Goal: Information Seeking & Learning: Learn about a topic

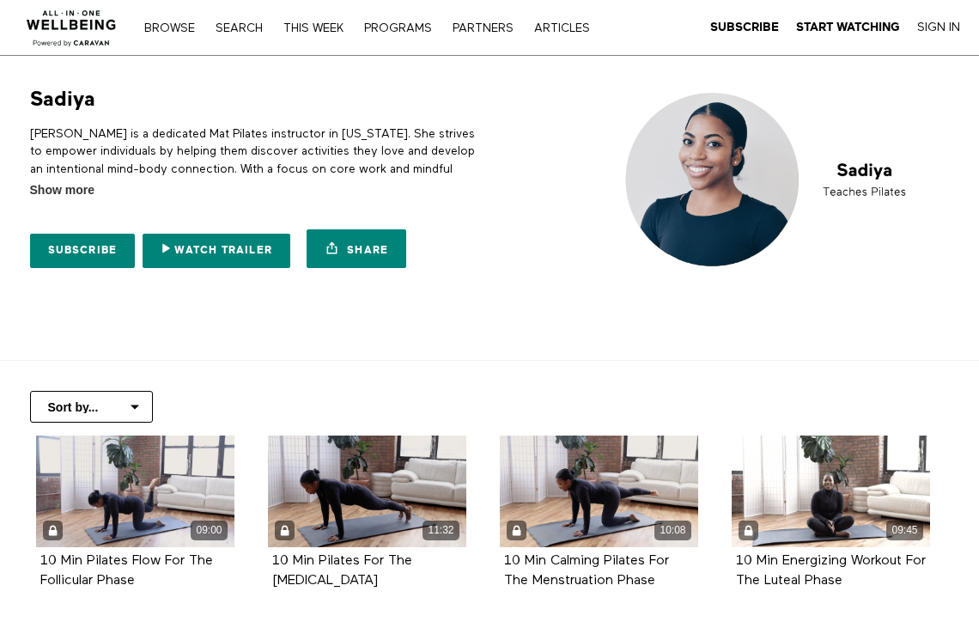
click at [161, 20] on nav "Browse Search THIS WEEK PROGRAMS PARTNERS ARTICLES Subscribe Start Watching Sig…" at bounding box center [367, 27] width 462 height 17
click at [161, 27] on link "Browse" at bounding box center [170, 28] width 68 height 12
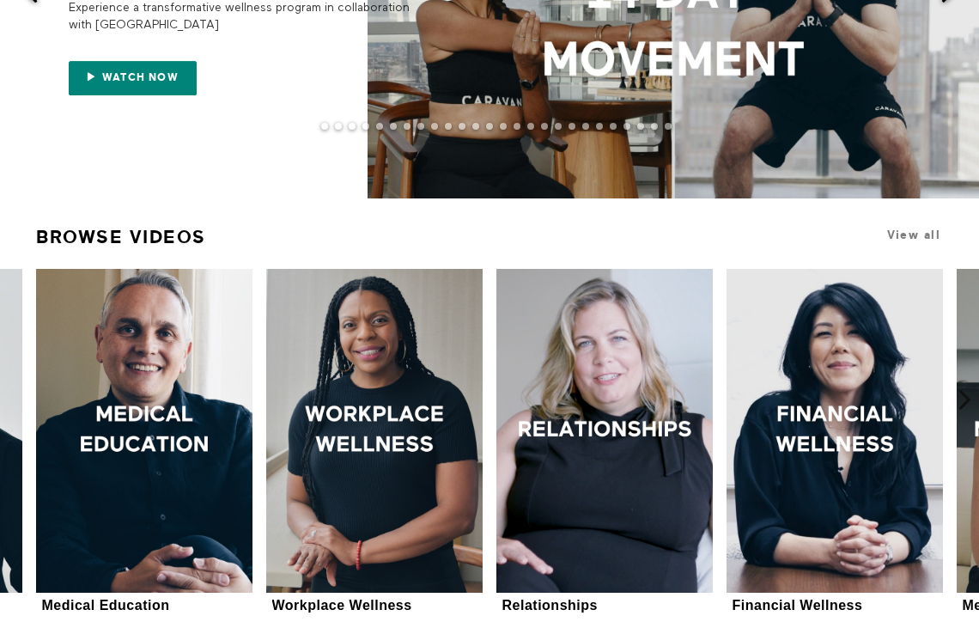
scroll to position [245, 0]
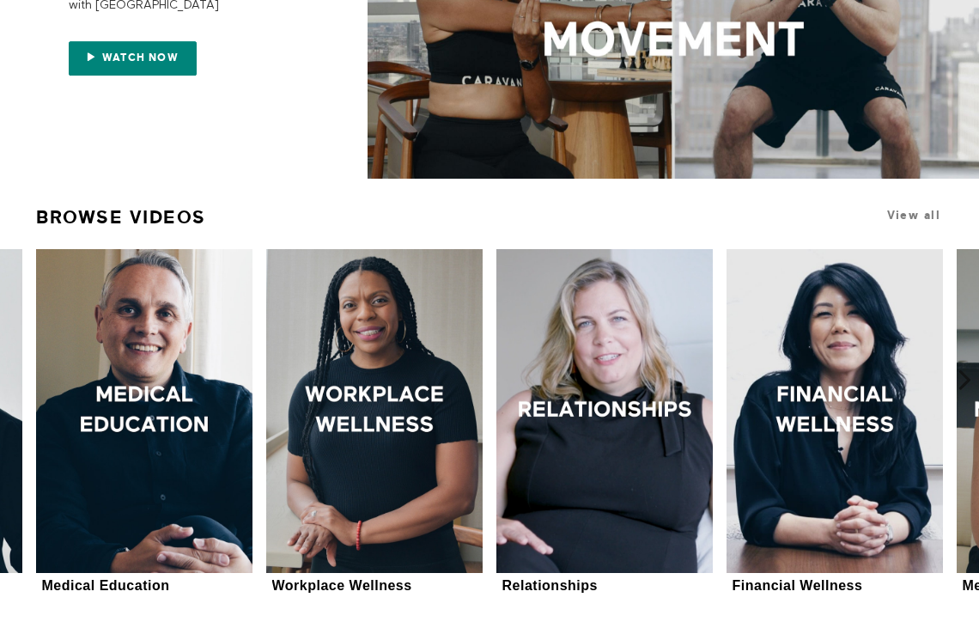
click at [255, 413] on div "Medical Education Medical Education 34 seasons" at bounding box center [144, 423] width 230 height 348
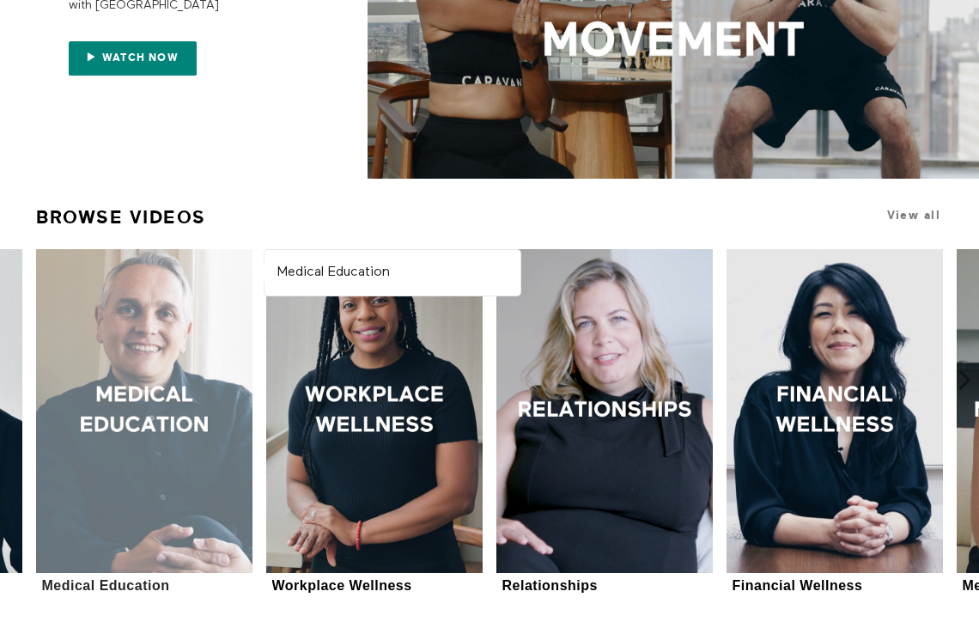
click at [216, 409] on div at bounding box center [144, 411] width 216 height 325
click at [177, 378] on div at bounding box center [144, 411] width 216 height 325
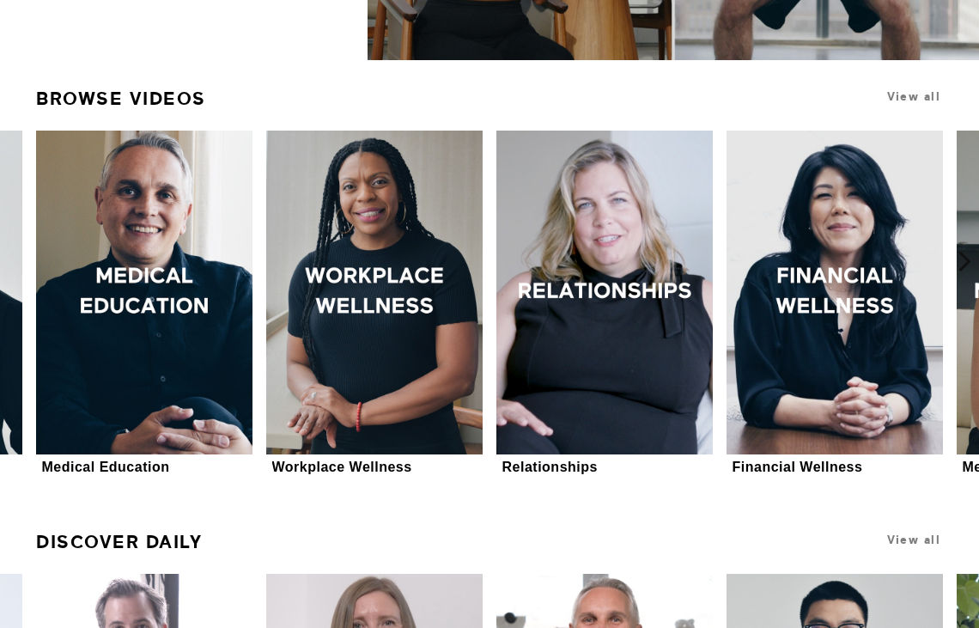
scroll to position [374, 0]
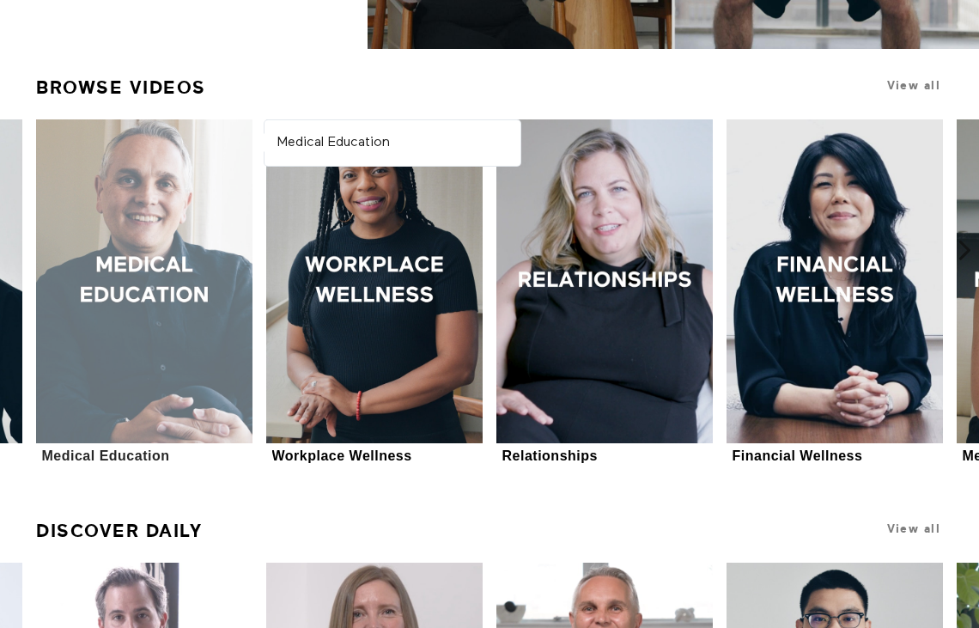
click at [175, 238] on div at bounding box center [144, 281] width 216 height 325
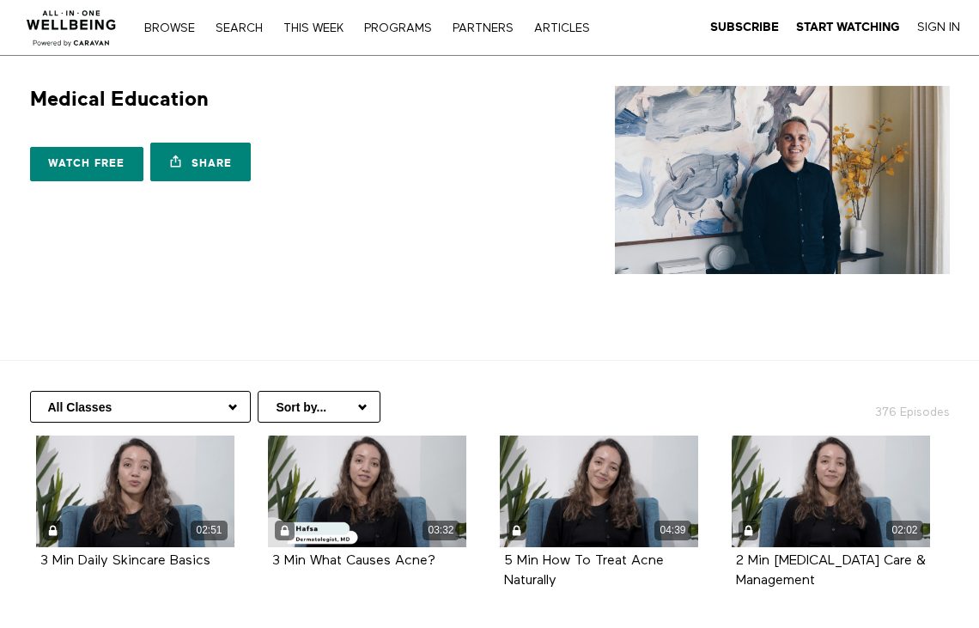
scroll to position [155, 0]
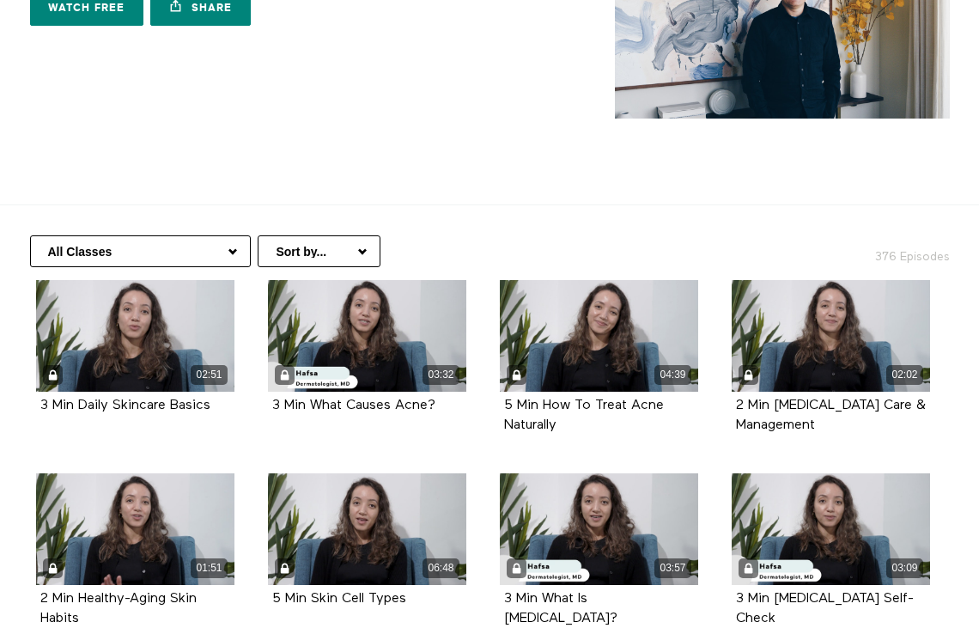
click at [178, 250] on select "All Classes Hair Health Arabic (العربية) Health Information Women's Health Copi…" at bounding box center [140, 251] width 221 height 32
select select "https://app.allinonewellbeing.com/medical-information/season:17"
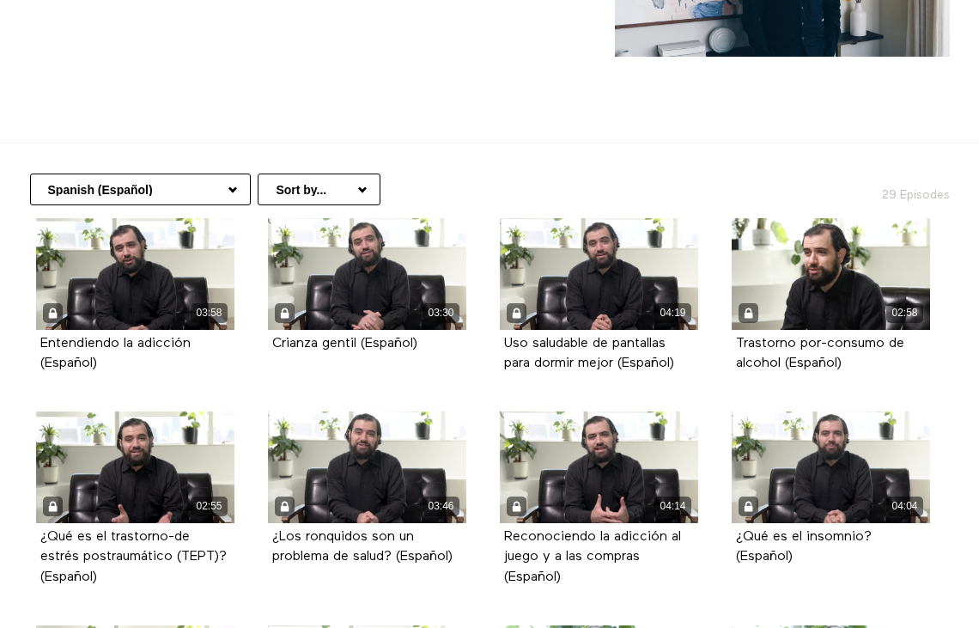
scroll to position [216, 0]
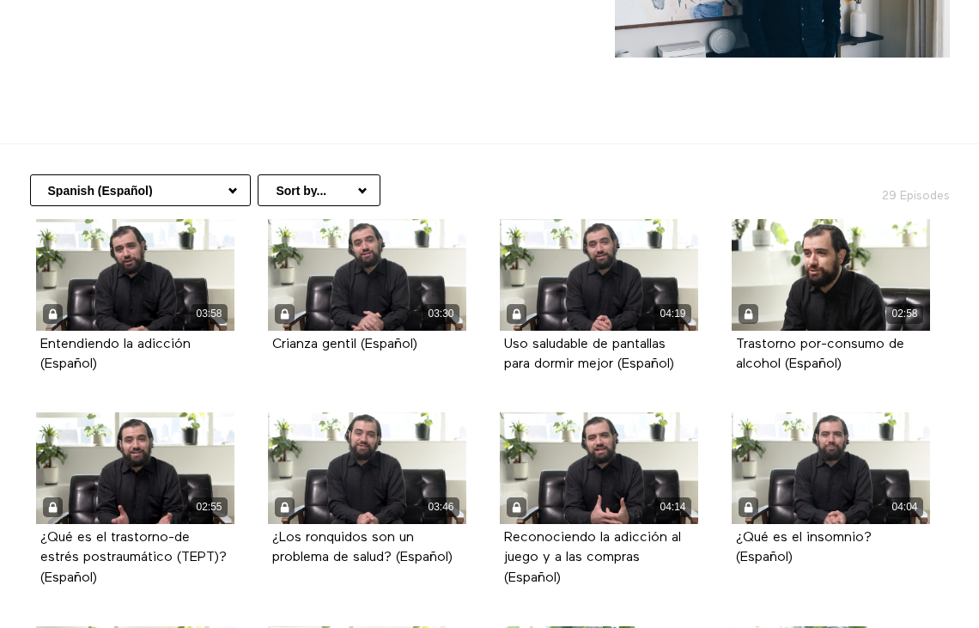
click at [216, 191] on select "All Classes Hair Health Arabic (العربية) Health Information Women's Health Copi…" at bounding box center [140, 190] width 221 height 32
select select "https://app.allinonewellbeing.com/medical-information/season:21"
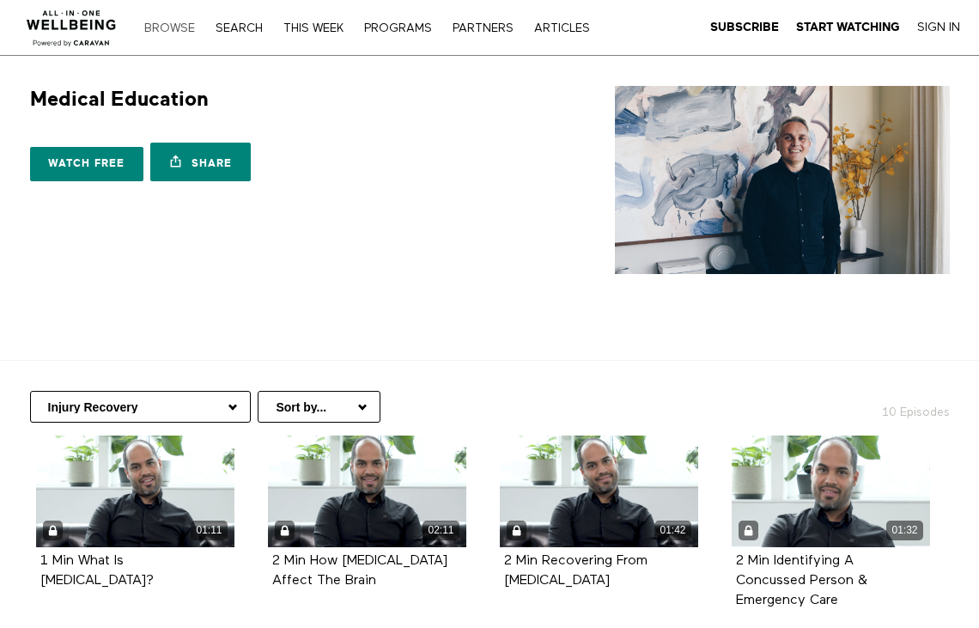
click at [183, 31] on link "Browse" at bounding box center [170, 28] width 68 height 12
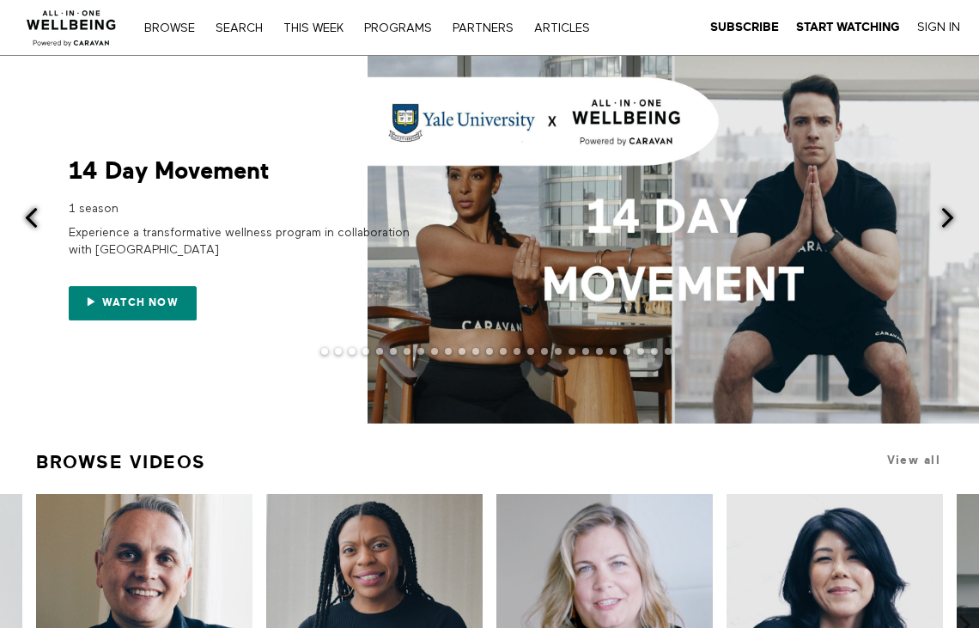
click at [941, 204] on button at bounding box center [958, 219] width 42 height 326
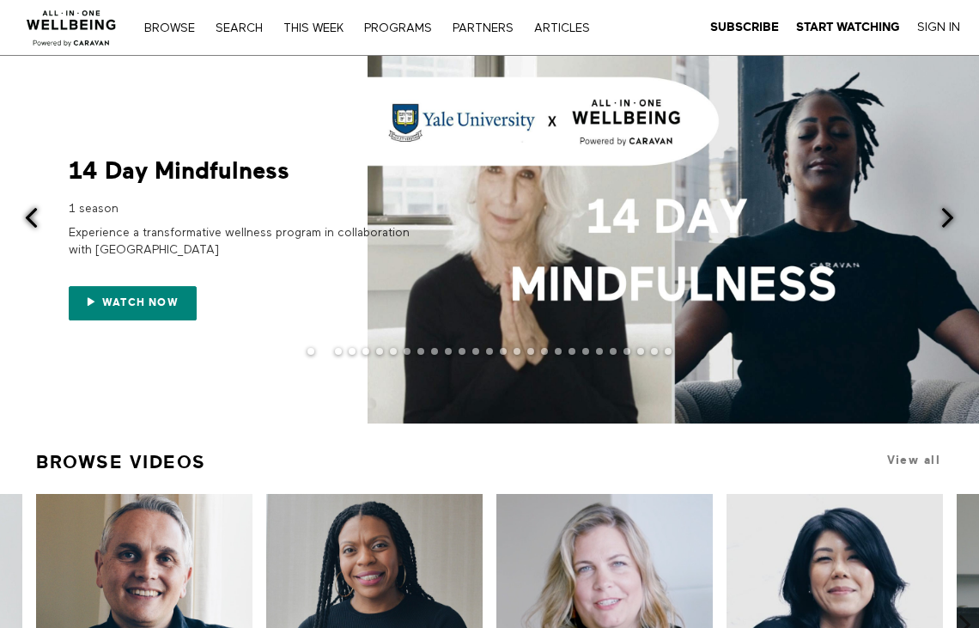
click at [941, 204] on button at bounding box center [958, 219] width 42 height 326
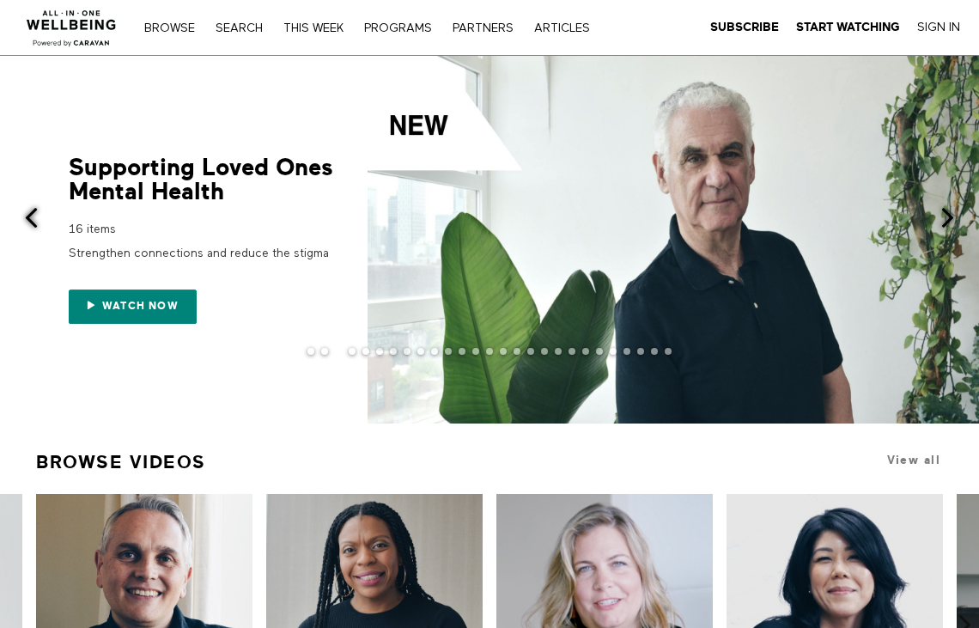
click at [939, 204] on button at bounding box center [958, 219] width 42 height 326
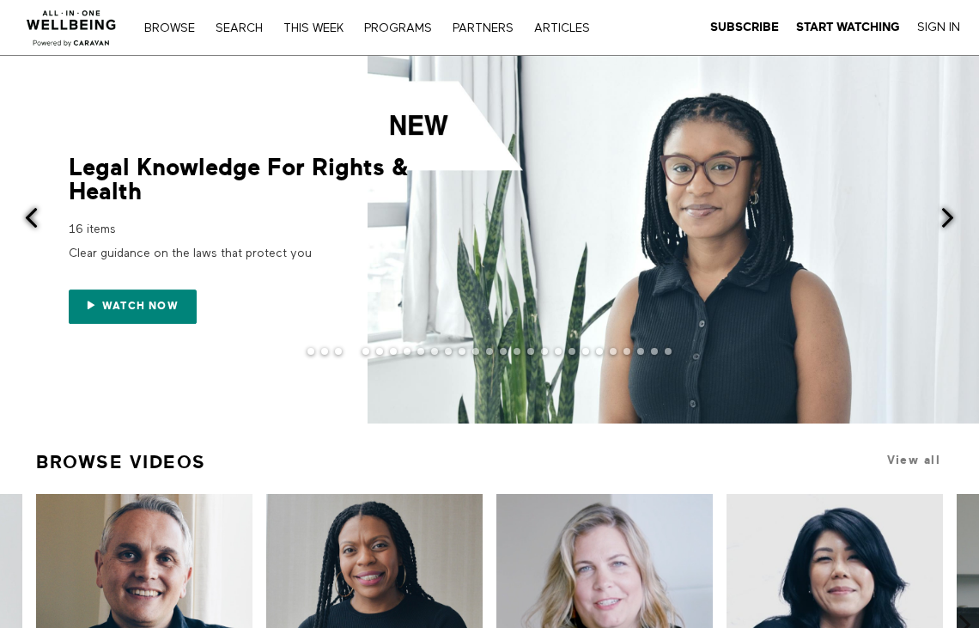
click at [939, 204] on button at bounding box center [958, 219] width 42 height 326
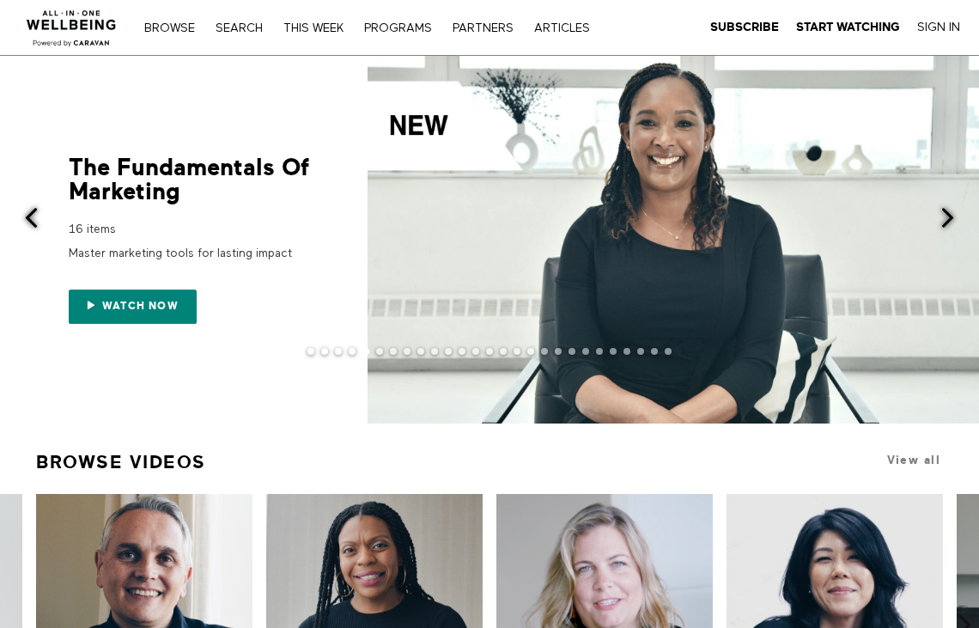
click at [938, 204] on button at bounding box center [958, 219] width 42 height 326
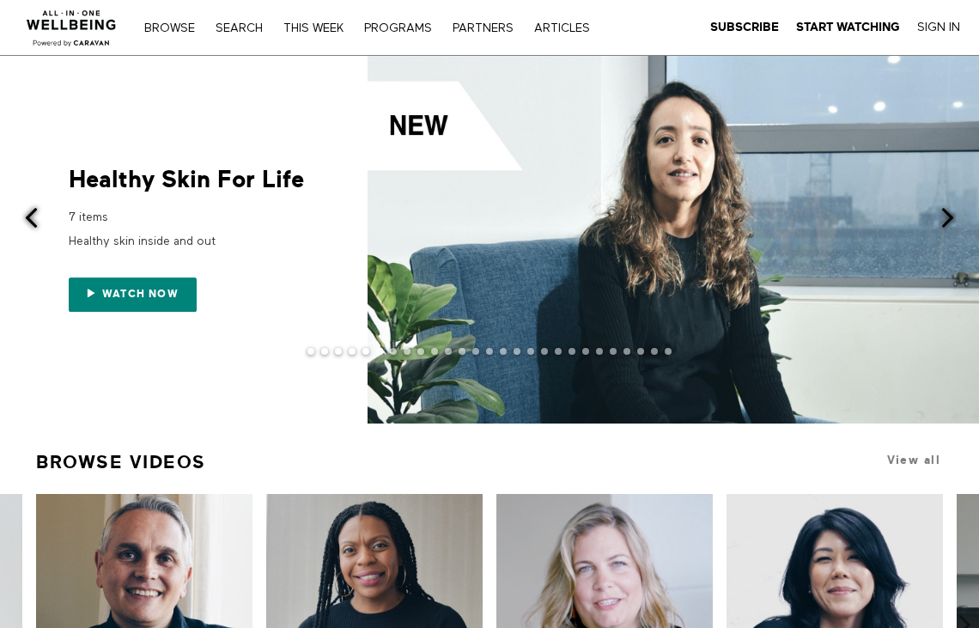
click at [938, 204] on button at bounding box center [958, 219] width 42 height 326
